Goal: Navigation & Orientation: Find specific page/section

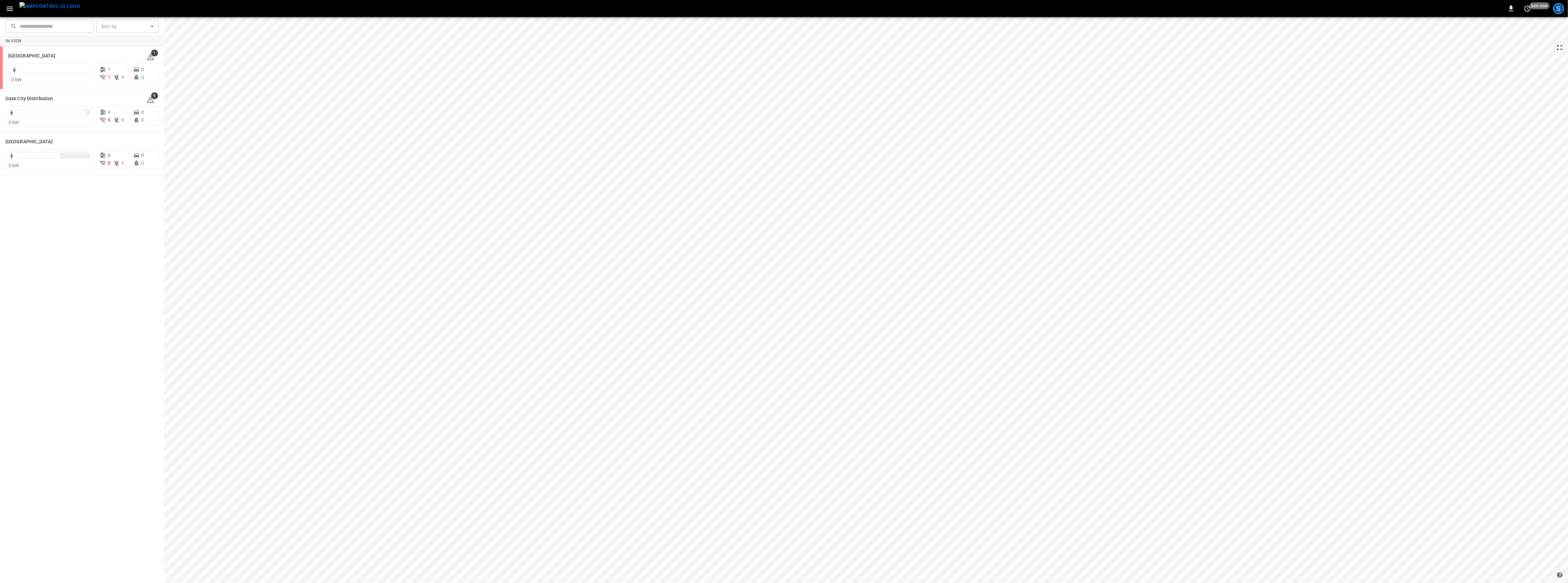
click at [1561, 8] on div "S" at bounding box center [1559, 9] width 11 height 11
